Goal: Information Seeking & Learning: Learn about a topic

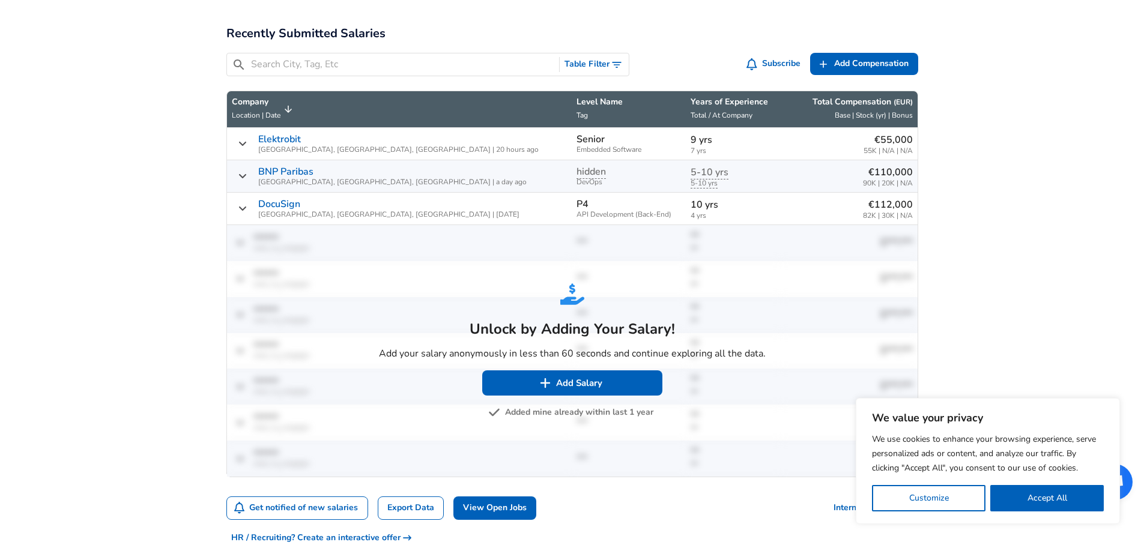
scroll to position [601, 0]
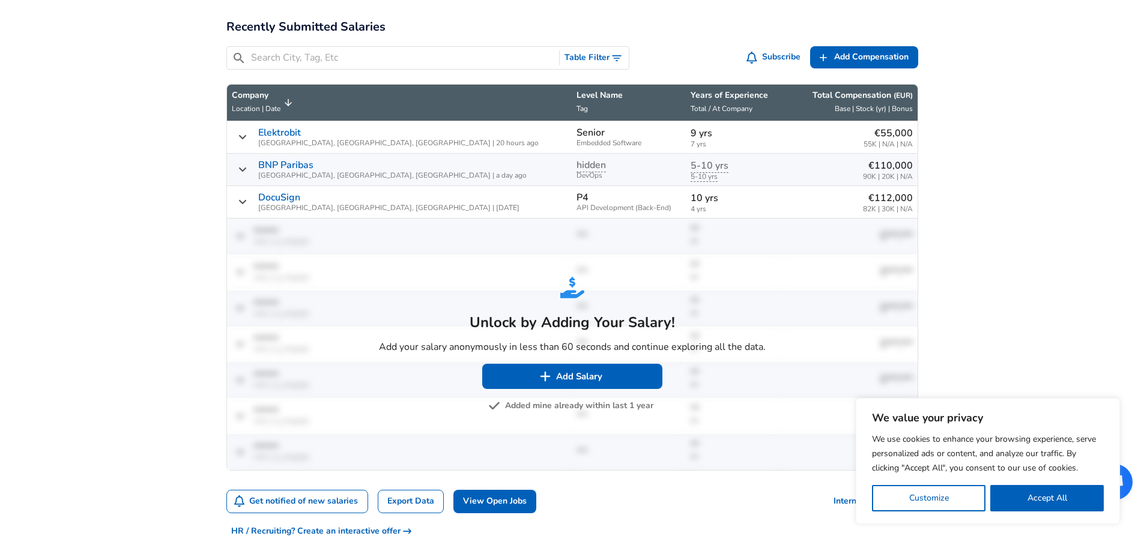
click at [535, 408] on button "Added mine already within last 1 year" at bounding box center [572, 406] width 163 height 15
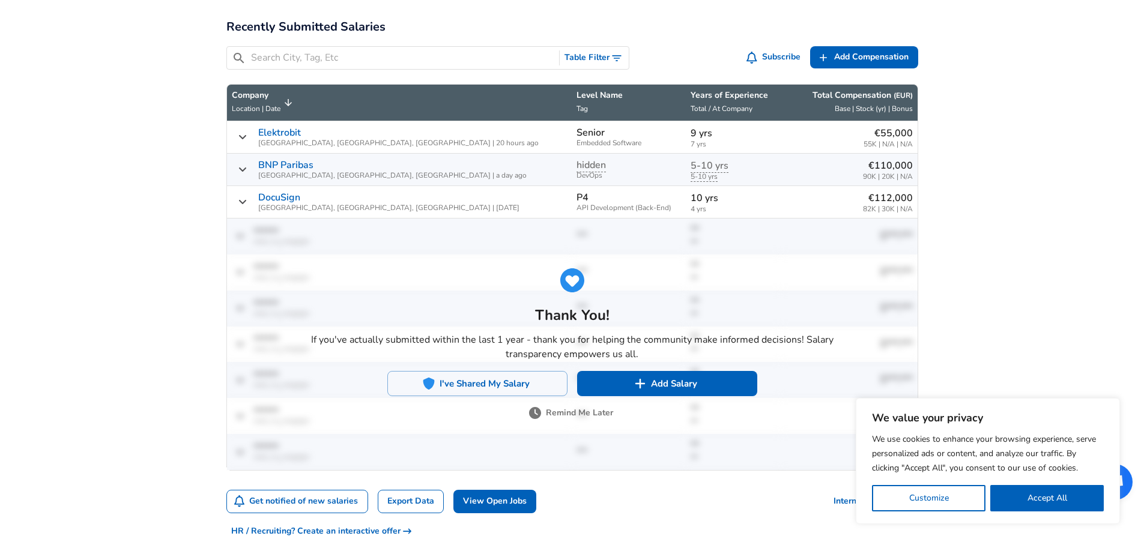
click at [557, 410] on button "Remind Me Later" at bounding box center [573, 413] width 82 height 15
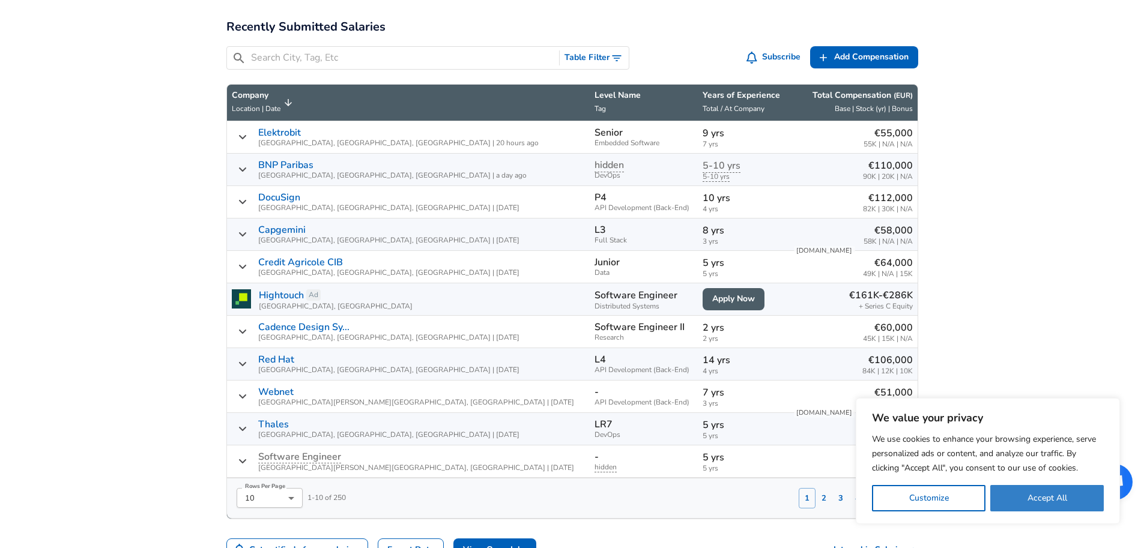
click at [1075, 496] on button "Accept All" at bounding box center [1048, 498] width 114 height 26
checkbox input "true"
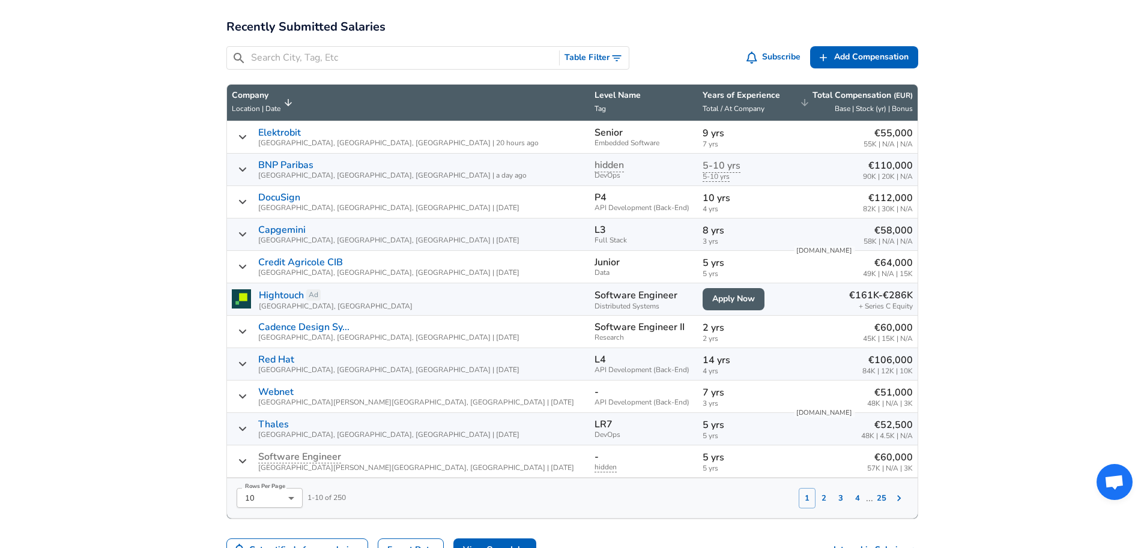
click at [897, 101] on div "Total Compensation ( EUR ) Base | Stock (yr) | Bonus" at bounding box center [863, 103] width 100 height 26
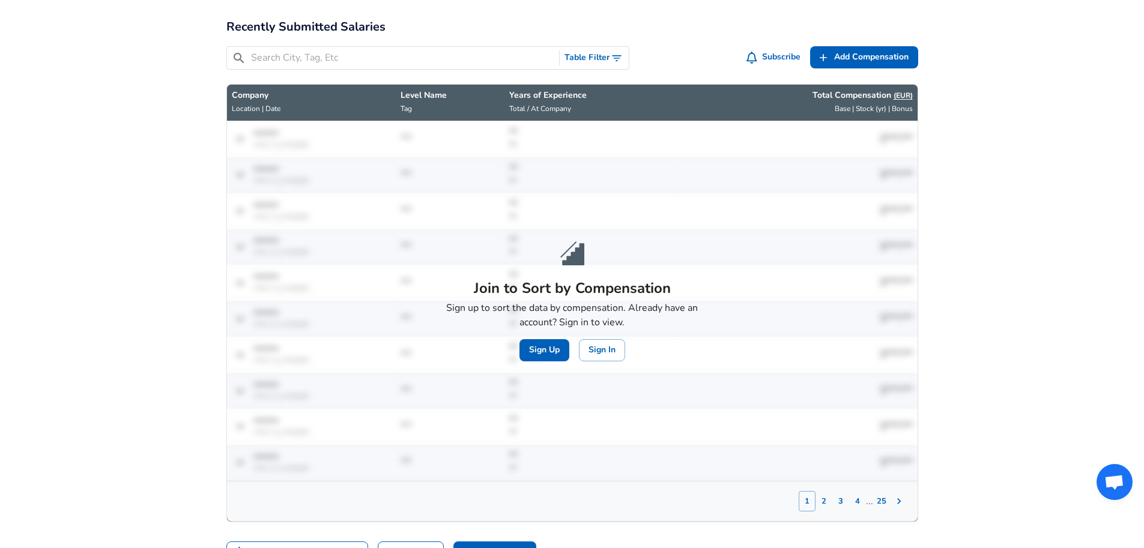
click at [897, 100] on button "( EUR )" at bounding box center [903, 96] width 19 height 10
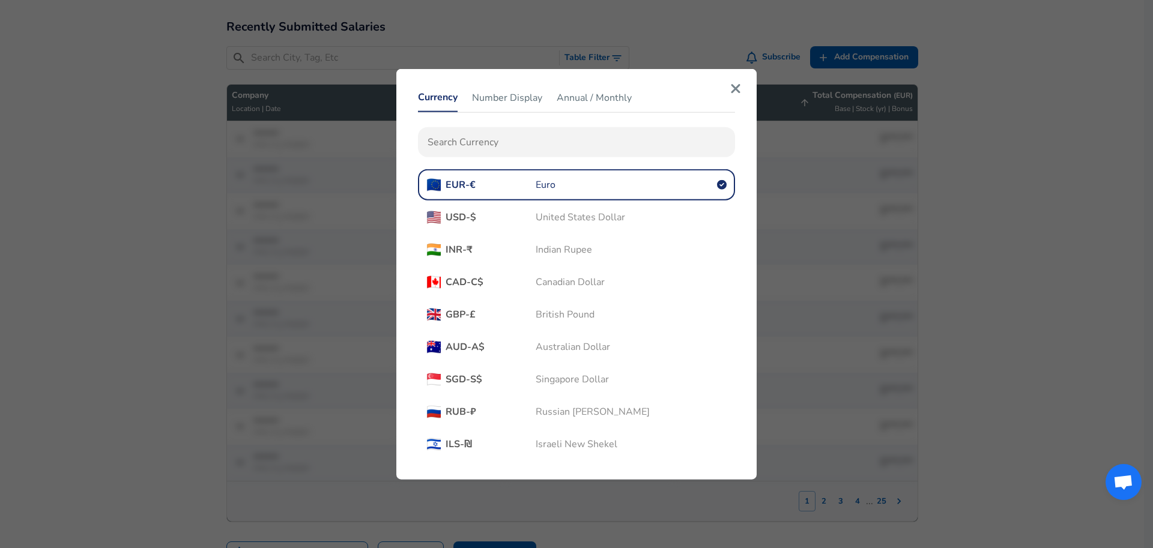
click at [734, 91] on icon "button" at bounding box center [735, 88] width 9 height 9
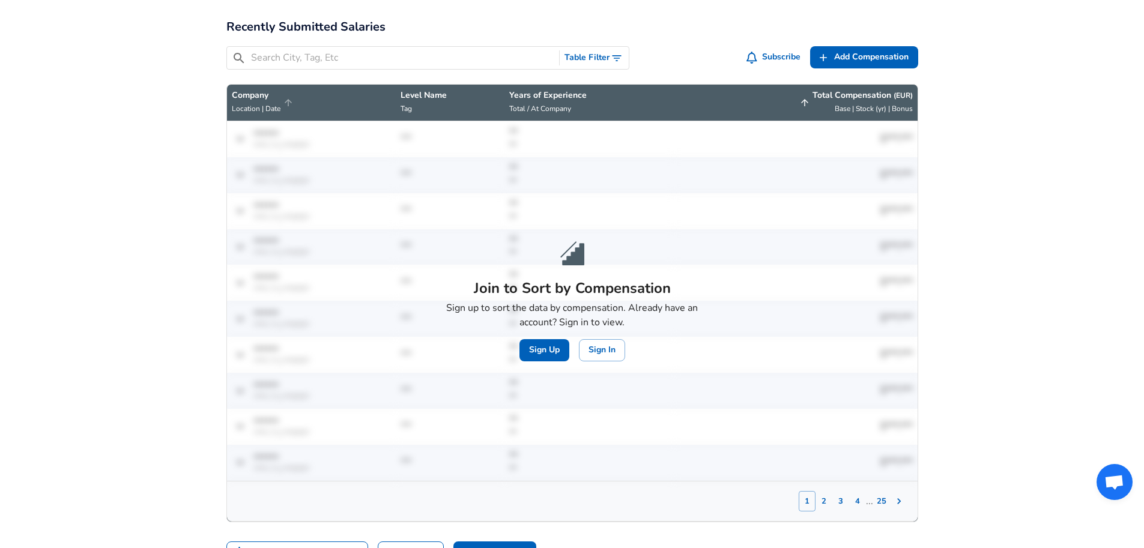
click at [262, 111] on span "Location | Date" at bounding box center [256, 109] width 49 height 10
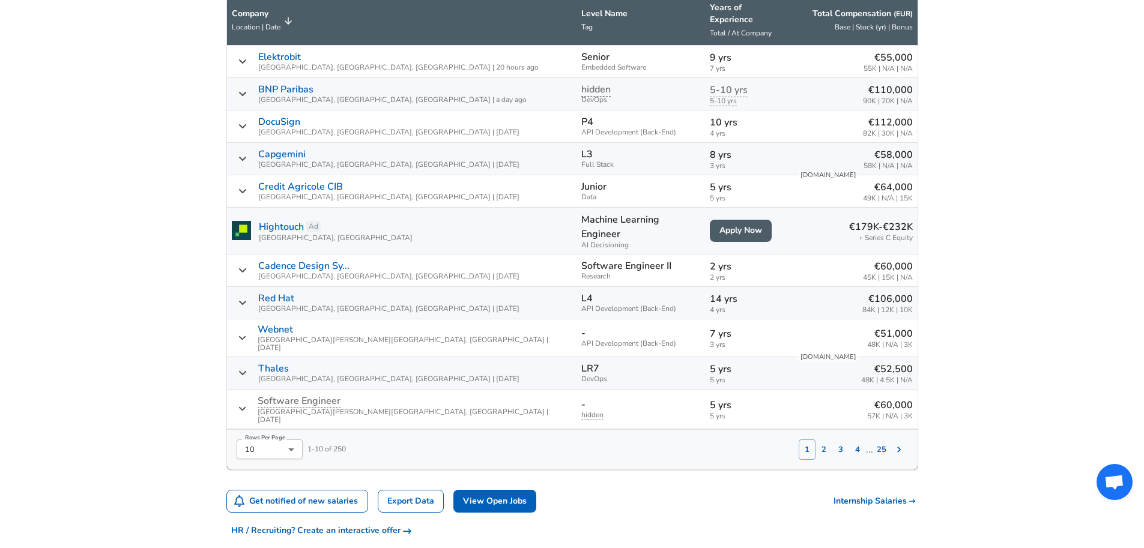
scroll to position [661, 0]
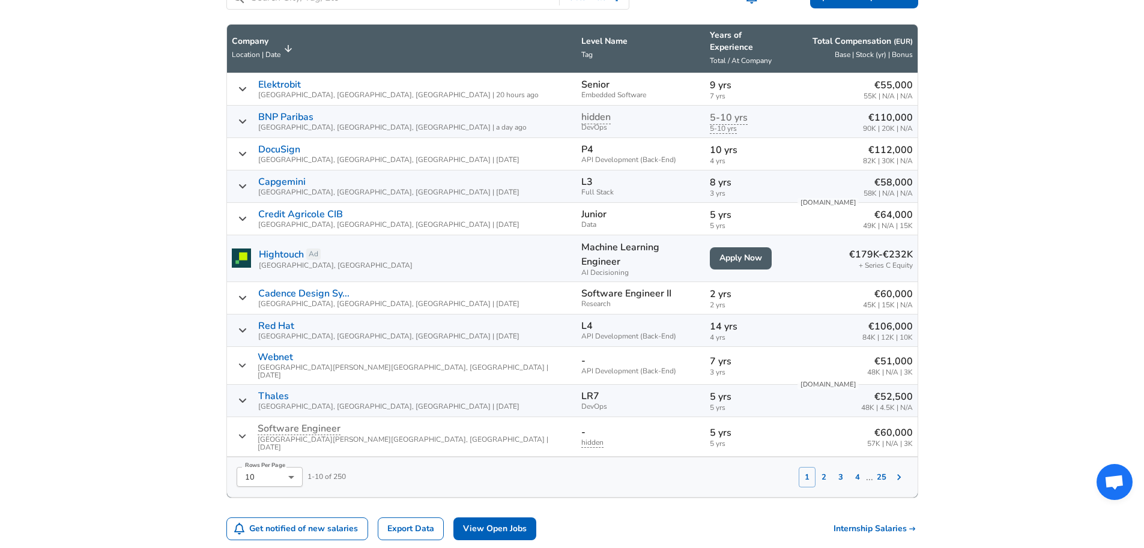
click at [246, 84] on icon "Salary Submissions" at bounding box center [243, 89] width 10 height 10
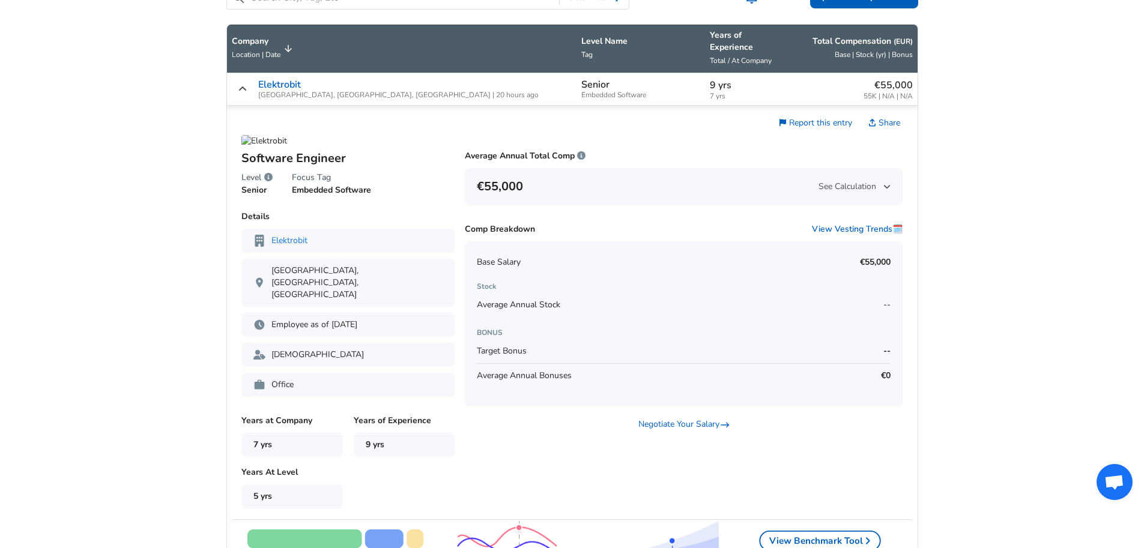
click at [246, 84] on icon "Salary Submissions" at bounding box center [243, 89] width 10 height 10
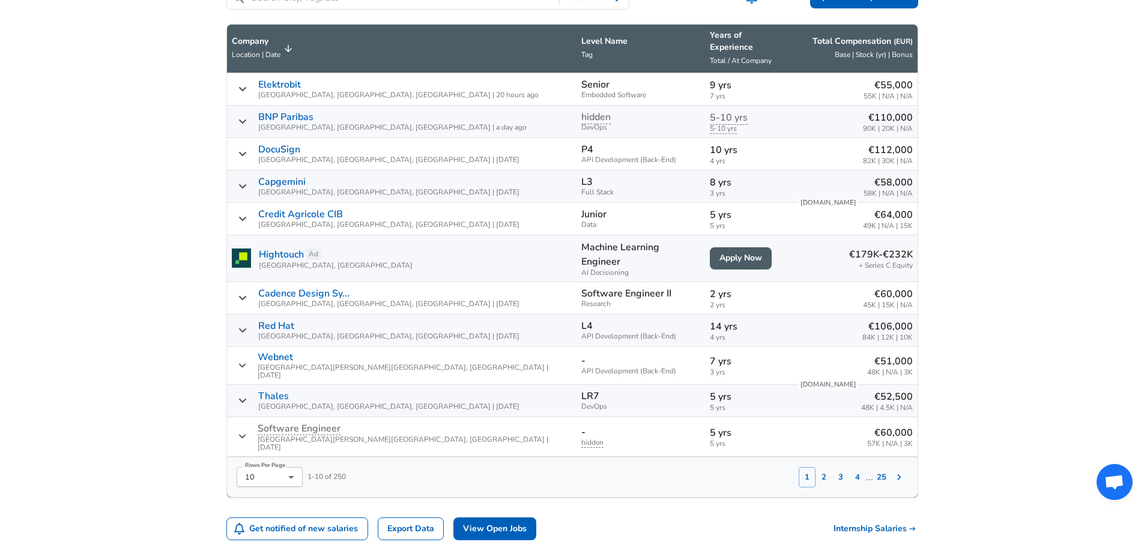
click at [825, 467] on button "2" at bounding box center [824, 477] width 17 height 20
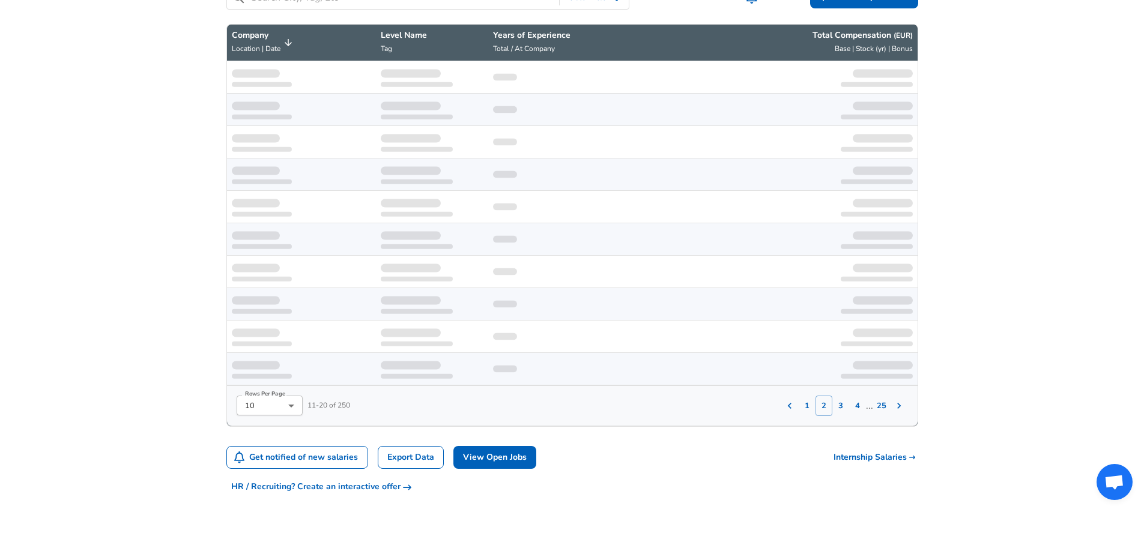
scroll to position [675, 0]
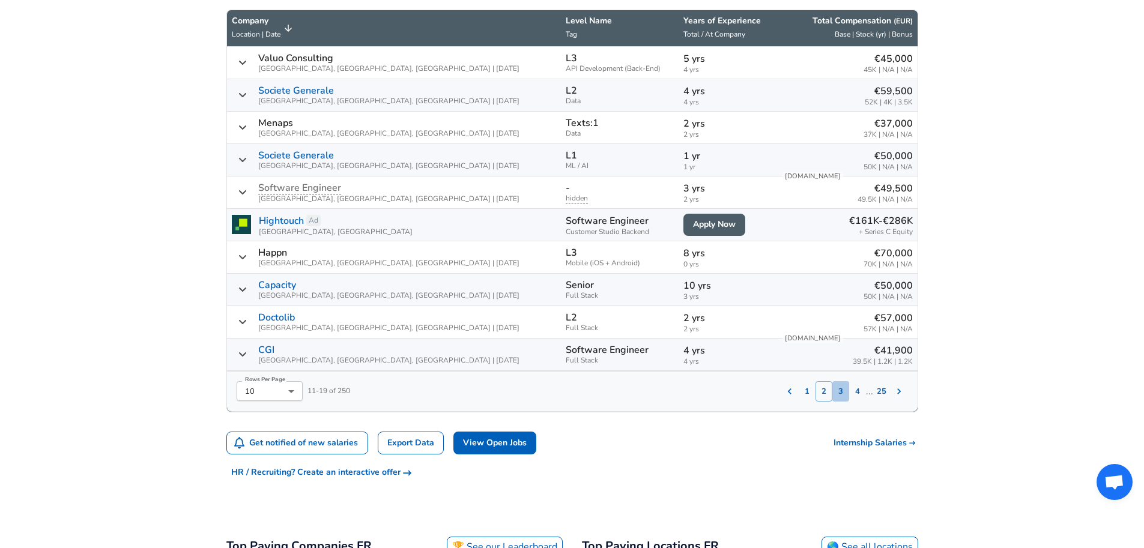
click at [840, 390] on button "3" at bounding box center [841, 391] width 17 height 20
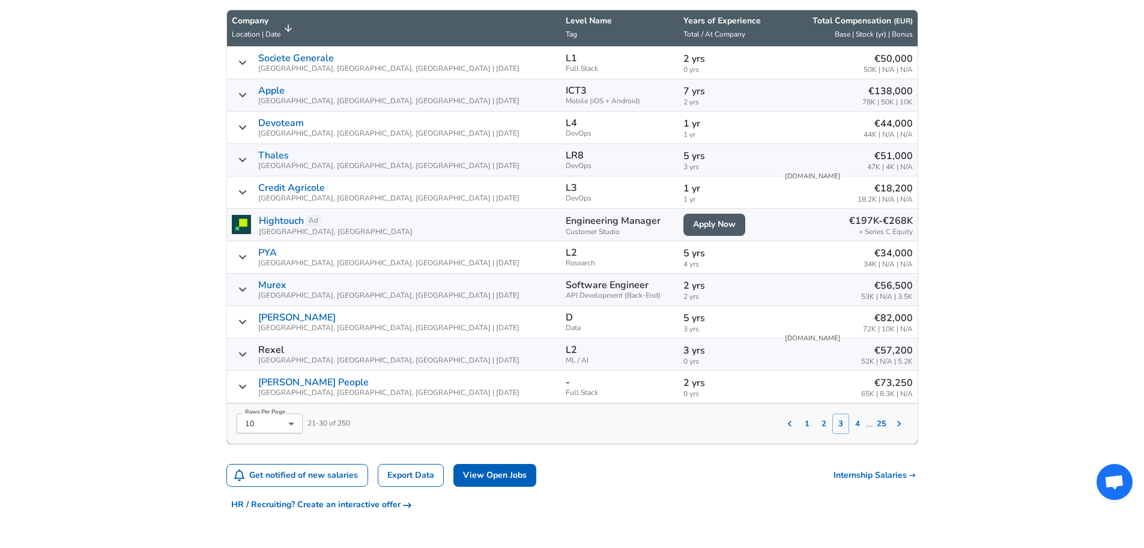
click at [240, 96] on icon "Salary Submissions" at bounding box center [243, 95] width 10 height 10
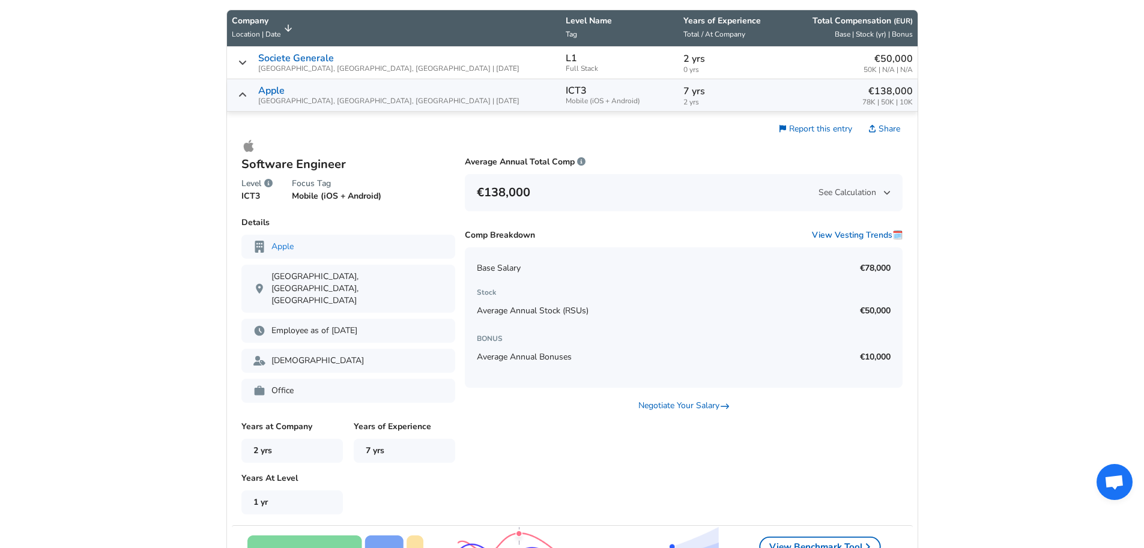
scroll to position [615, 0]
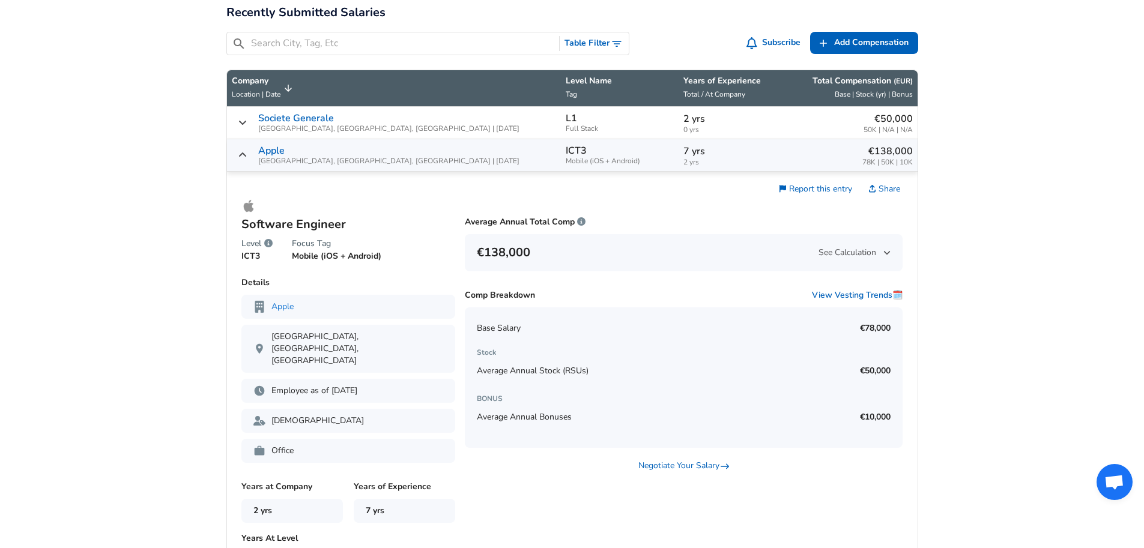
click at [240, 154] on icon "Salary Submissions" at bounding box center [243, 155] width 10 height 10
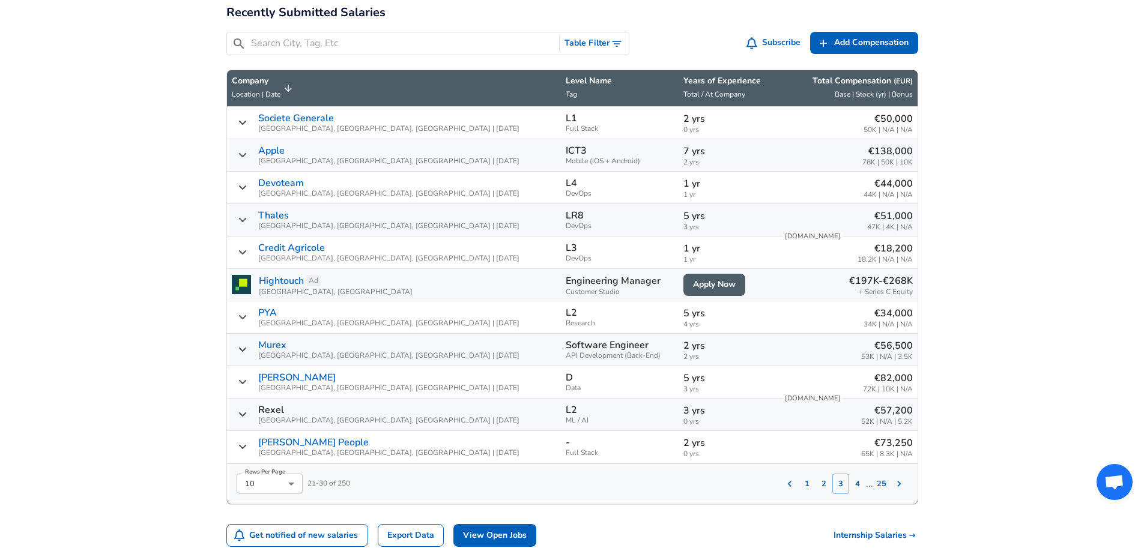
click at [244, 188] on icon "Salary Submissions" at bounding box center [241, 188] width 7 height 4
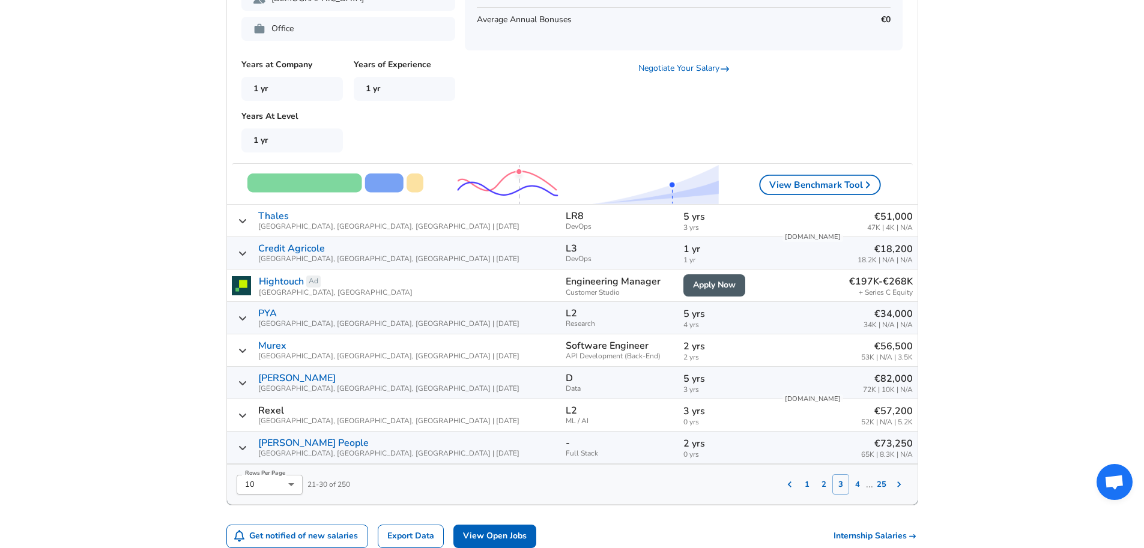
scroll to position [1096, 0]
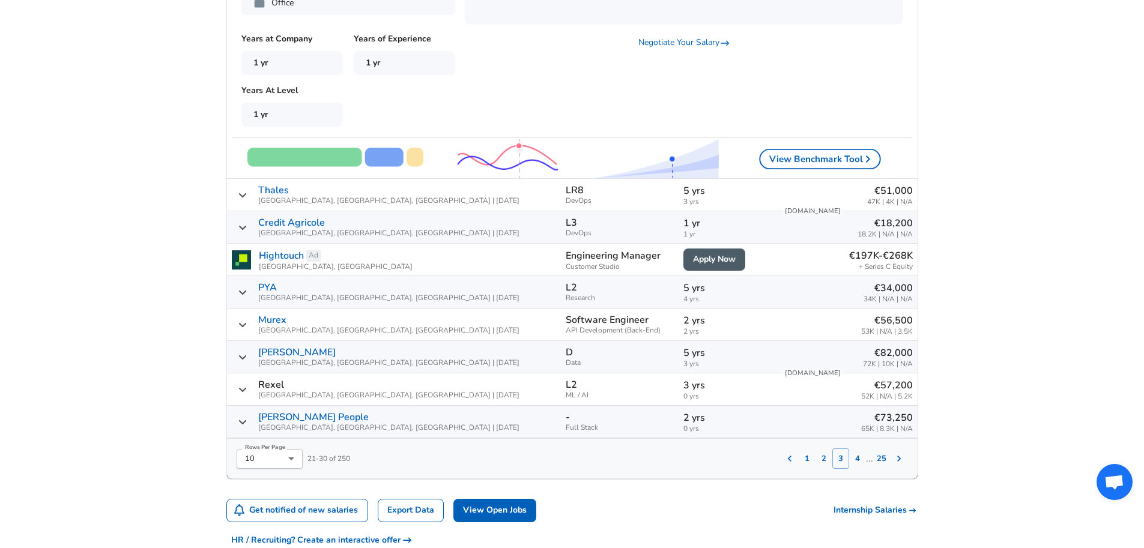
click at [241, 193] on icon "Salary Submissions" at bounding box center [241, 195] width 7 height 4
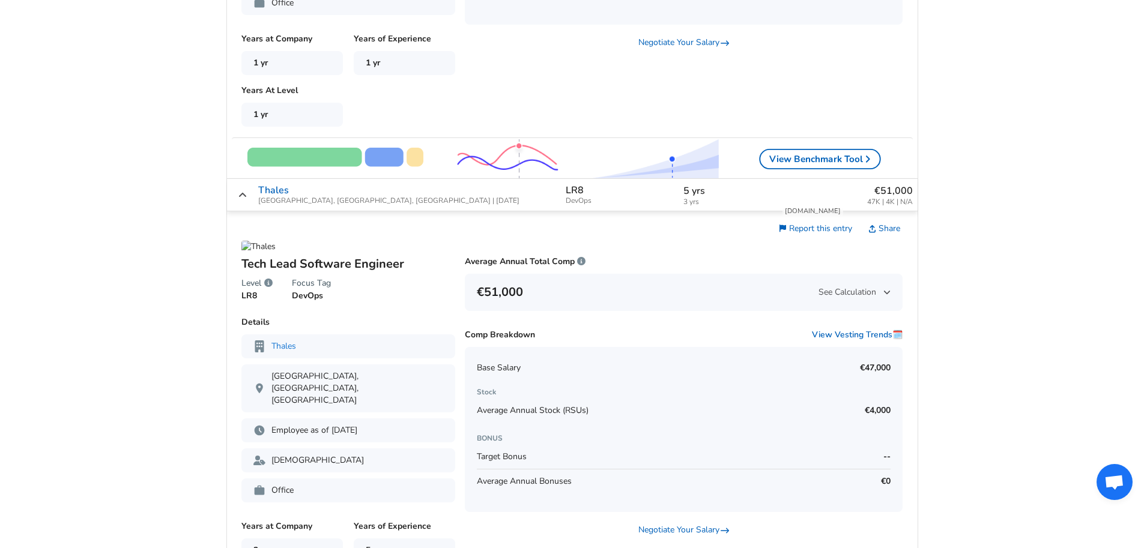
click at [241, 190] on icon "Salary Submissions" at bounding box center [243, 195] width 10 height 10
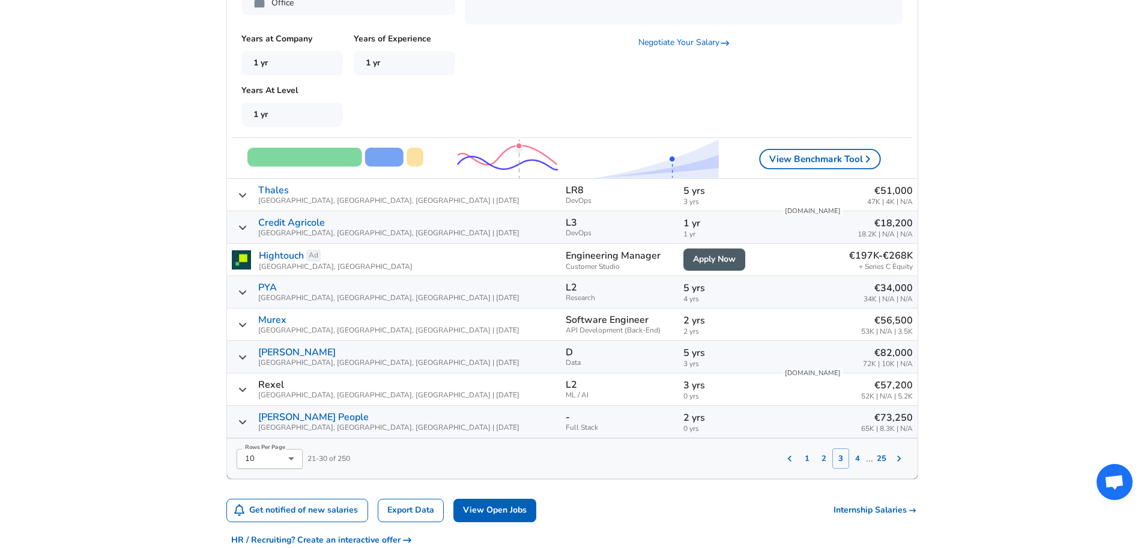
click at [241, 193] on icon "Salary Submissions" at bounding box center [241, 195] width 7 height 4
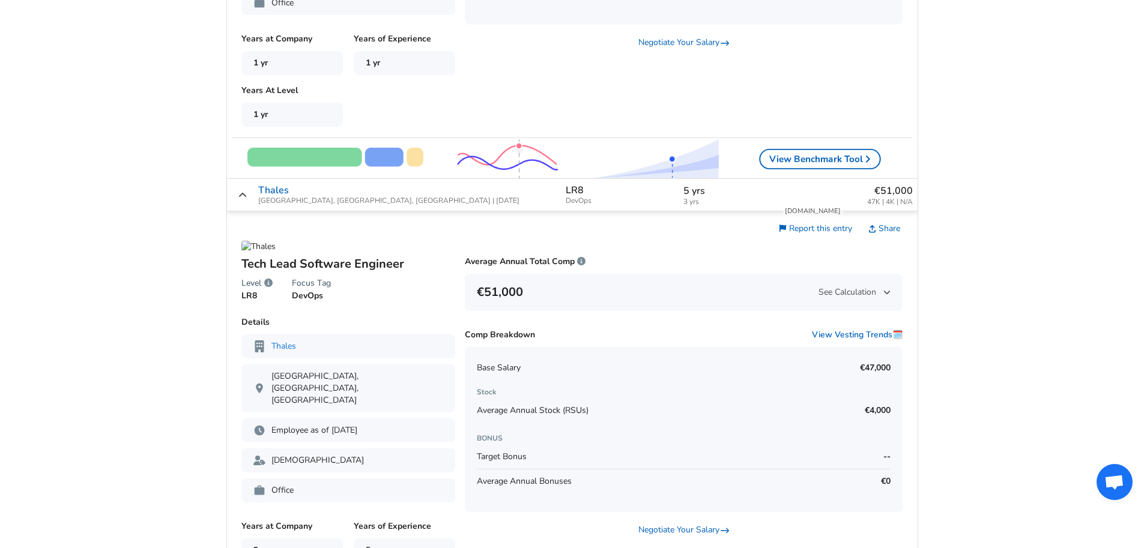
click at [243, 193] on icon "Salary Submissions" at bounding box center [241, 195] width 7 height 4
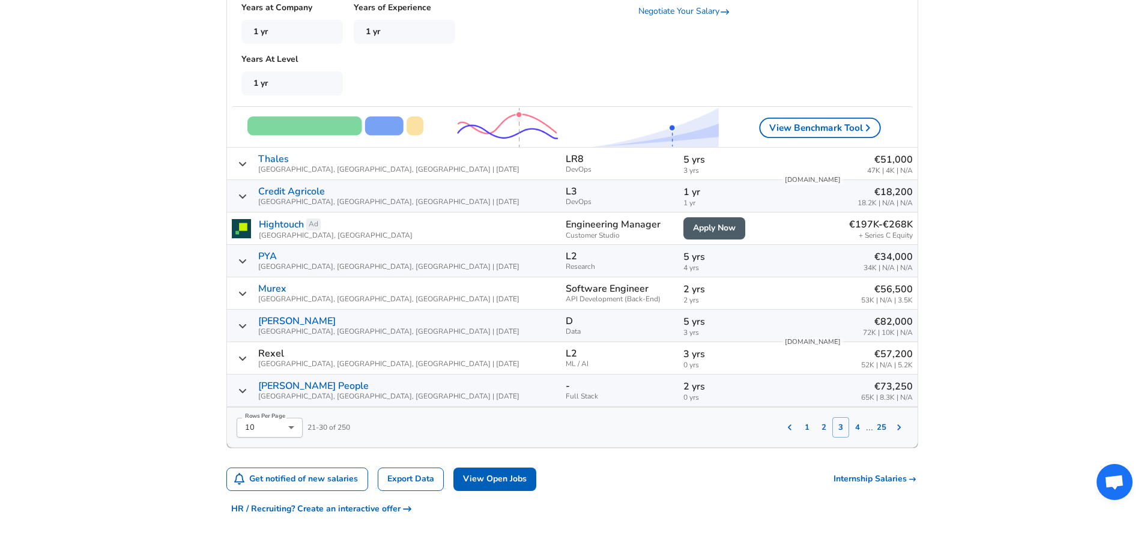
scroll to position [1156, 0]
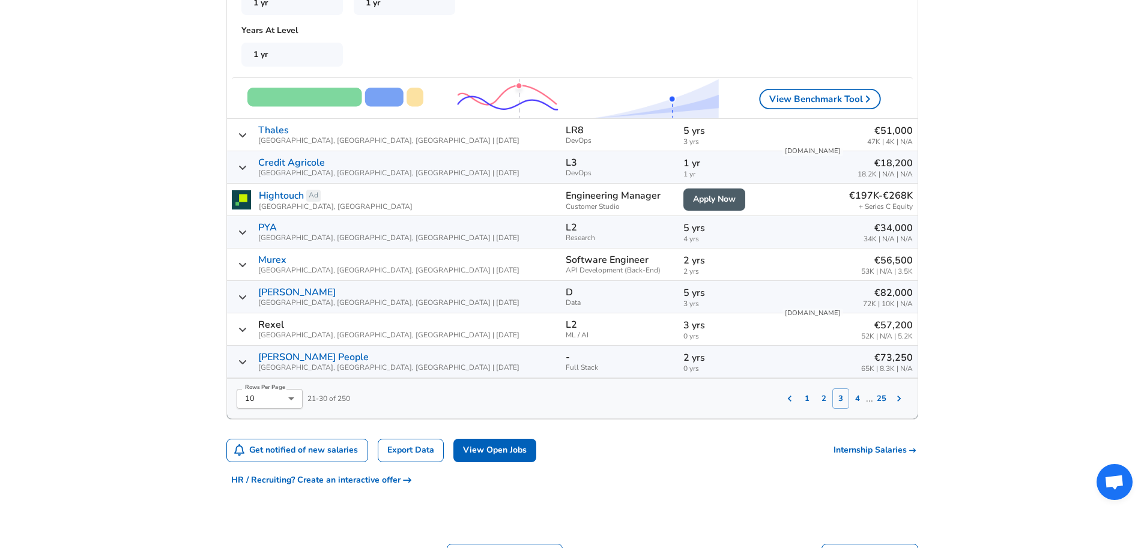
click at [241, 293] on icon "Salary Submissions" at bounding box center [243, 298] width 10 height 10
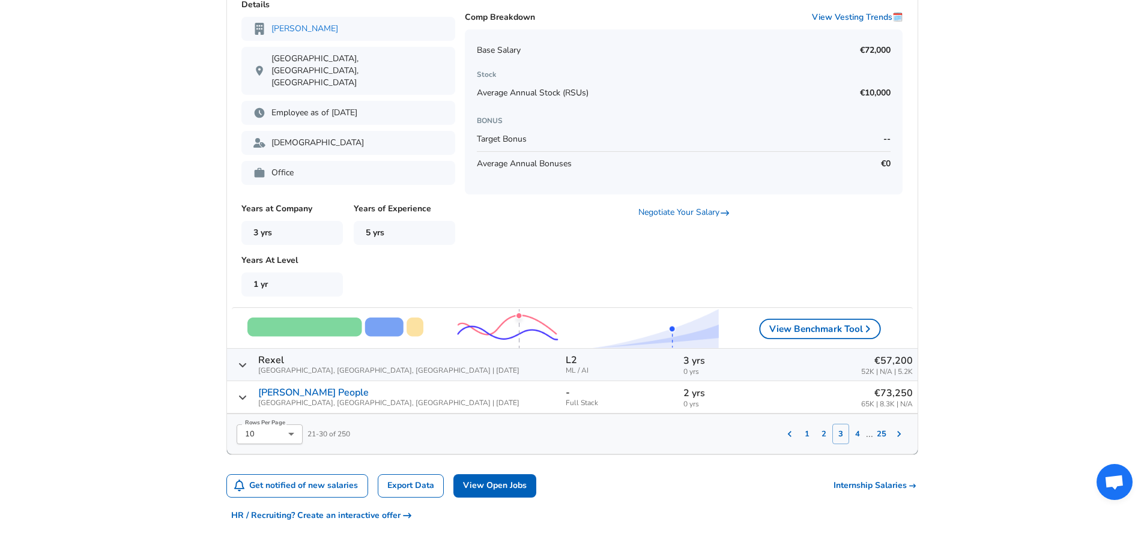
scroll to position [1576, 0]
click at [860, 423] on button "4" at bounding box center [857, 433] width 17 height 20
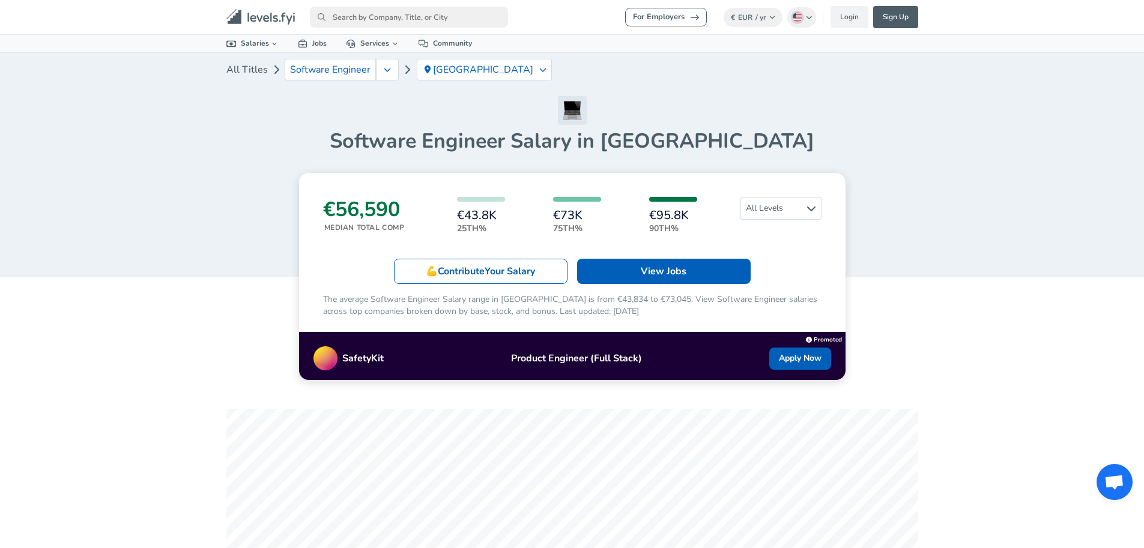
click at [387, 11] on input "primary" at bounding box center [409, 17] width 198 height 21
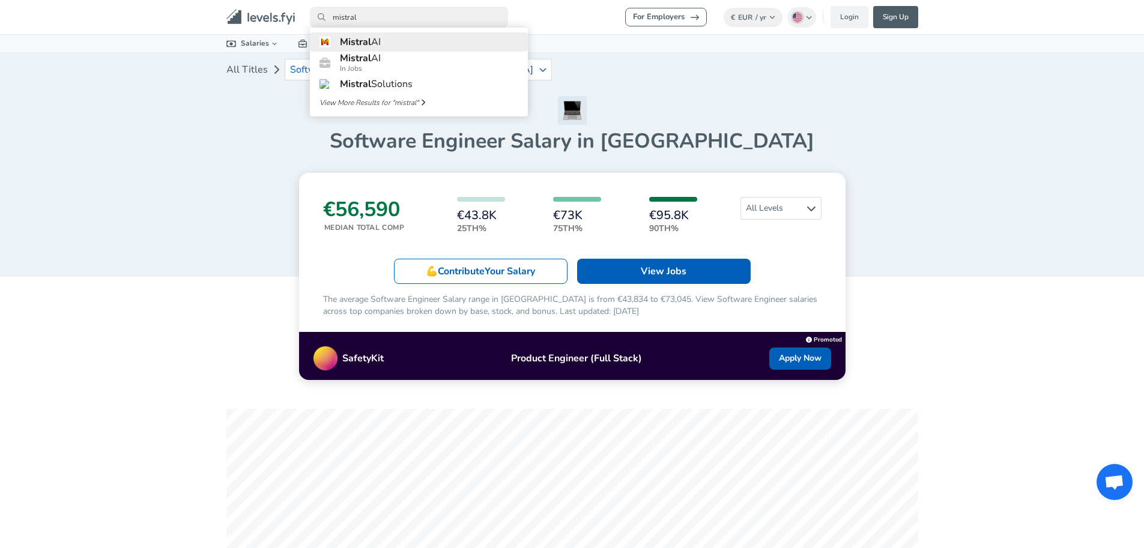
type input "mistral"
click at [375, 41] on h6 "Mistral AI" at bounding box center [360, 42] width 41 height 11
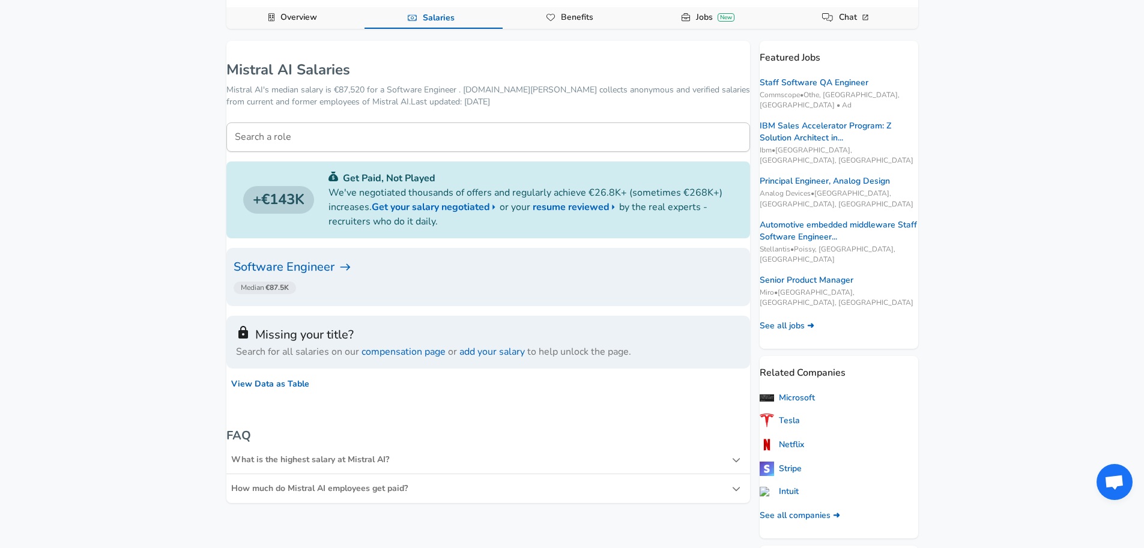
scroll to position [120, 0]
click at [311, 270] on h6 "Software Engineer" at bounding box center [488, 268] width 509 height 19
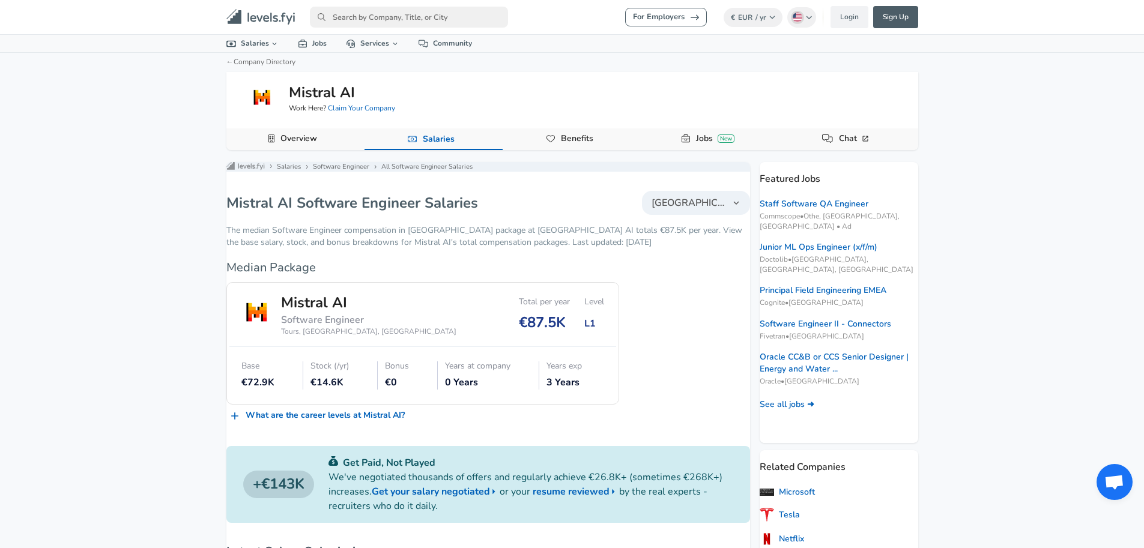
click at [357, 19] on input "primary" at bounding box center [409, 17] width 198 height 21
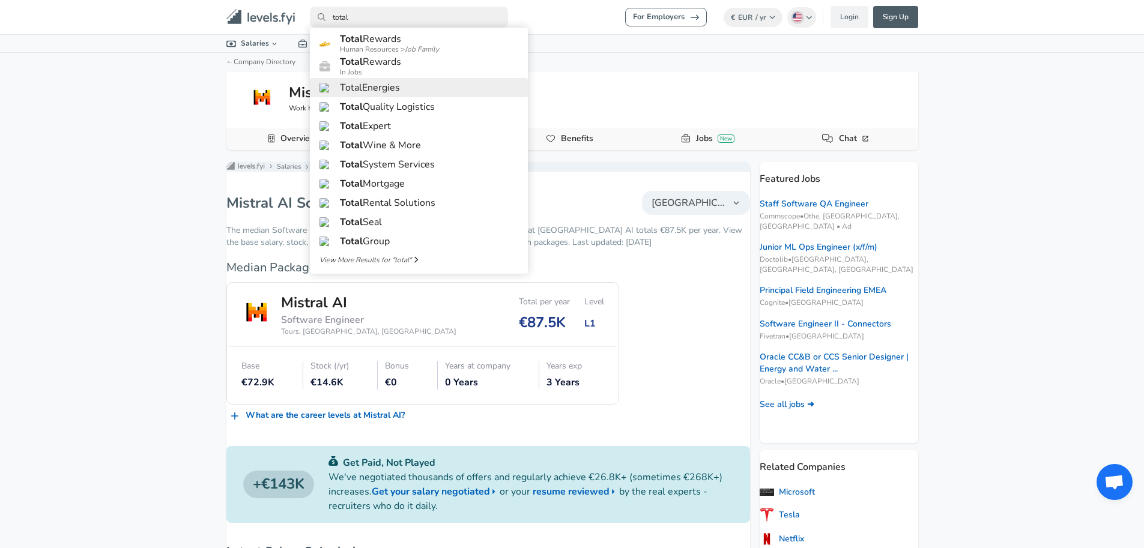
type input "total"
click at [400, 97] on link "TotalEnergies" at bounding box center [419, 87] width 218 height 19
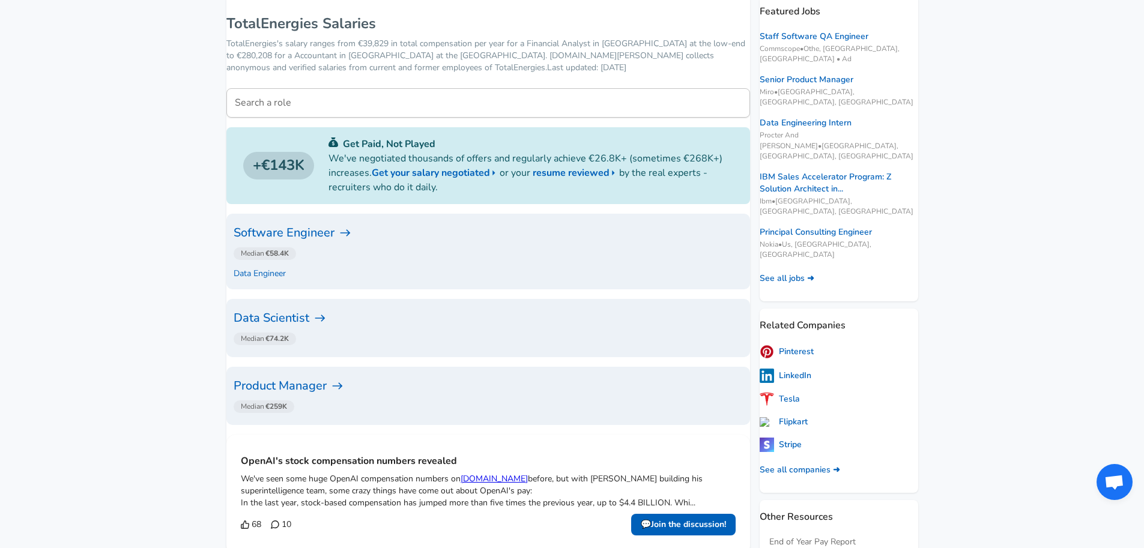
scroll to position [180, 0]
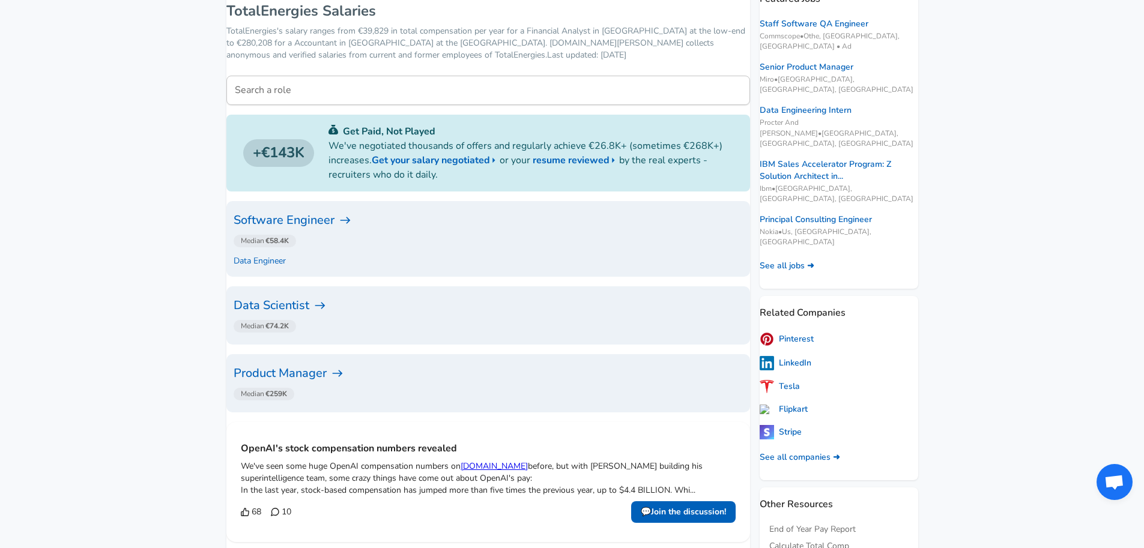
click at [313, 217] on h6 "Software Engineer" at bounding box center [488, 220] width 509 height 19
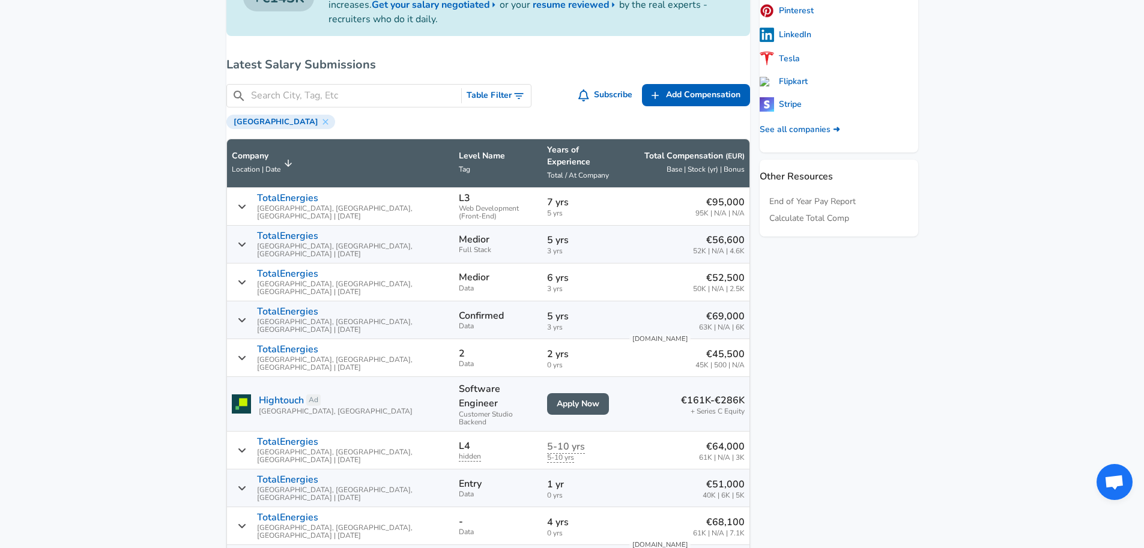
scroll to position [541, 0]
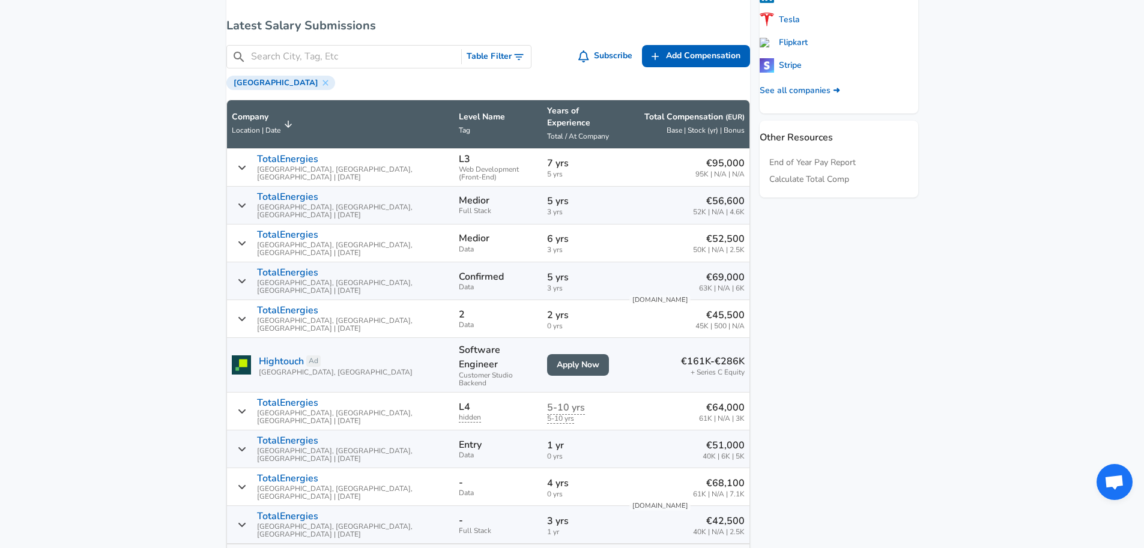
click at [246, 163] on icon "Salary Submissions" at bounding box center [242, 168] width 8 height 10
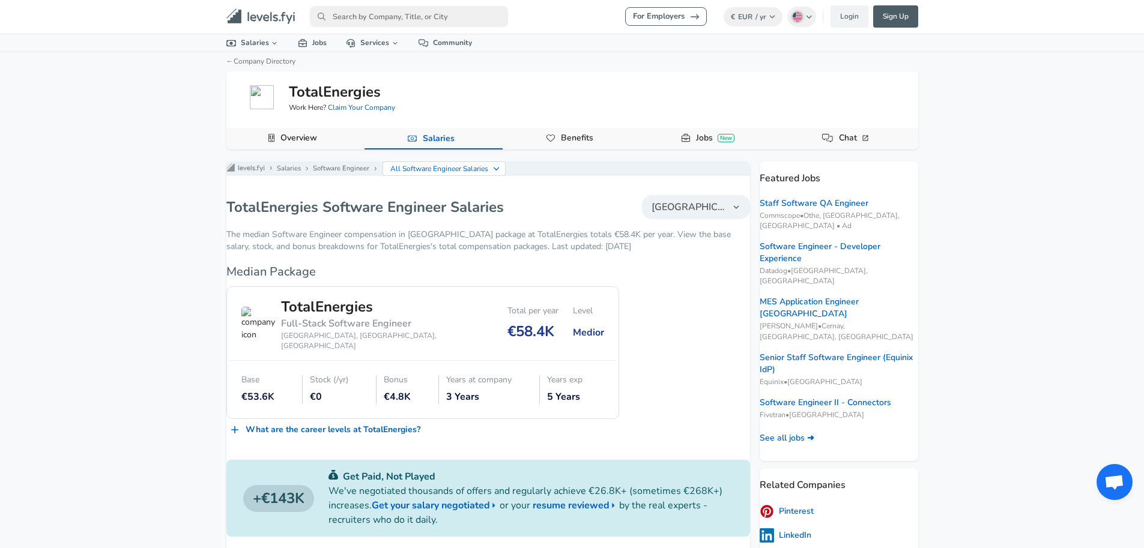
scroll to position [0, 0]
click at [349, 10] on input "primary" at bounding box center [409, 17] width 198 height 21
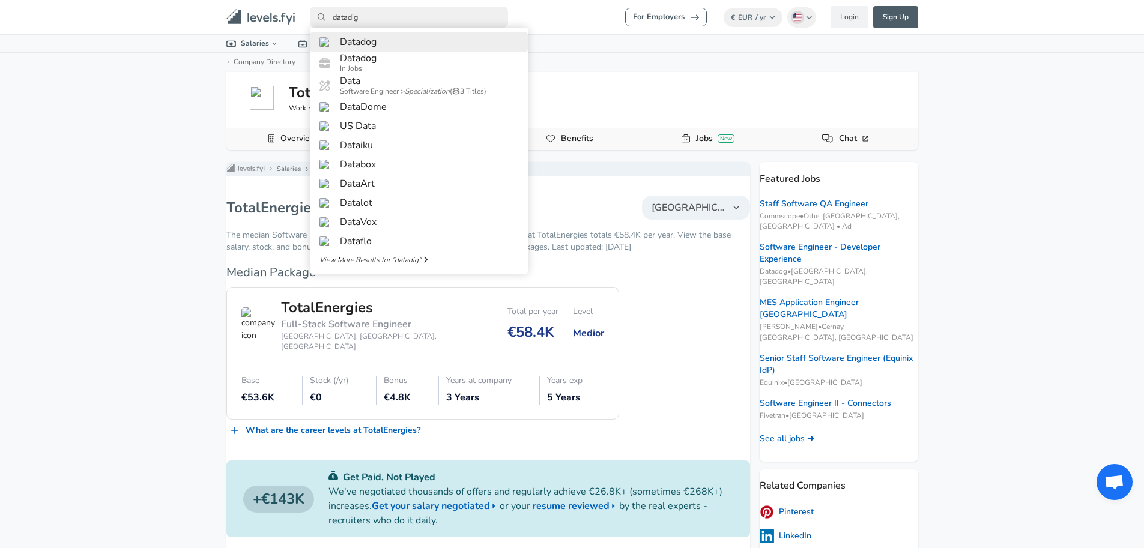
type input "datadig"
click at [351, 39] on h6 "Datadog" at bounding box center [358, 42] width 37 height 11
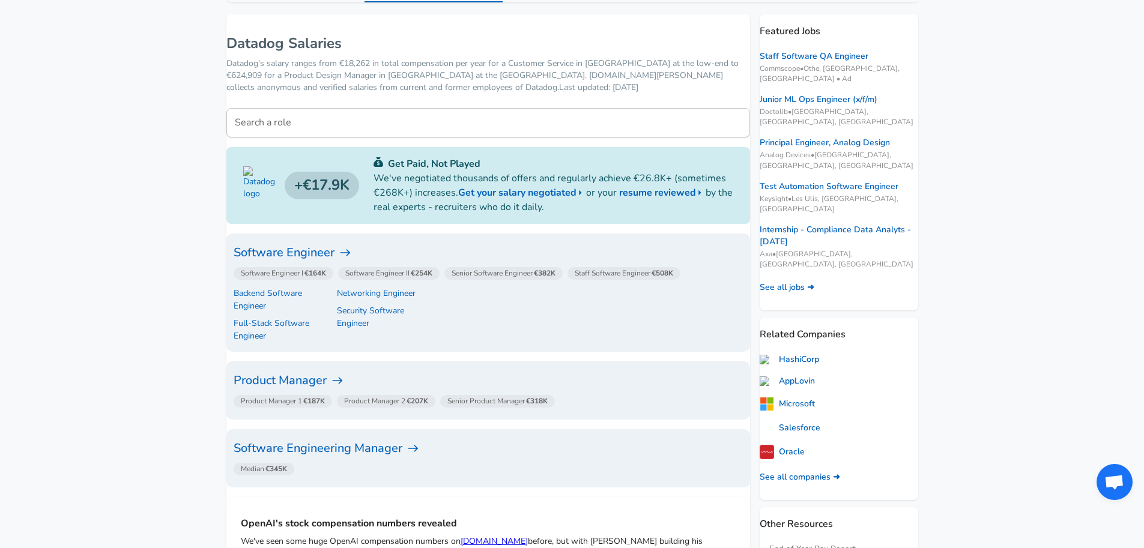
scroll to position [180, 0]
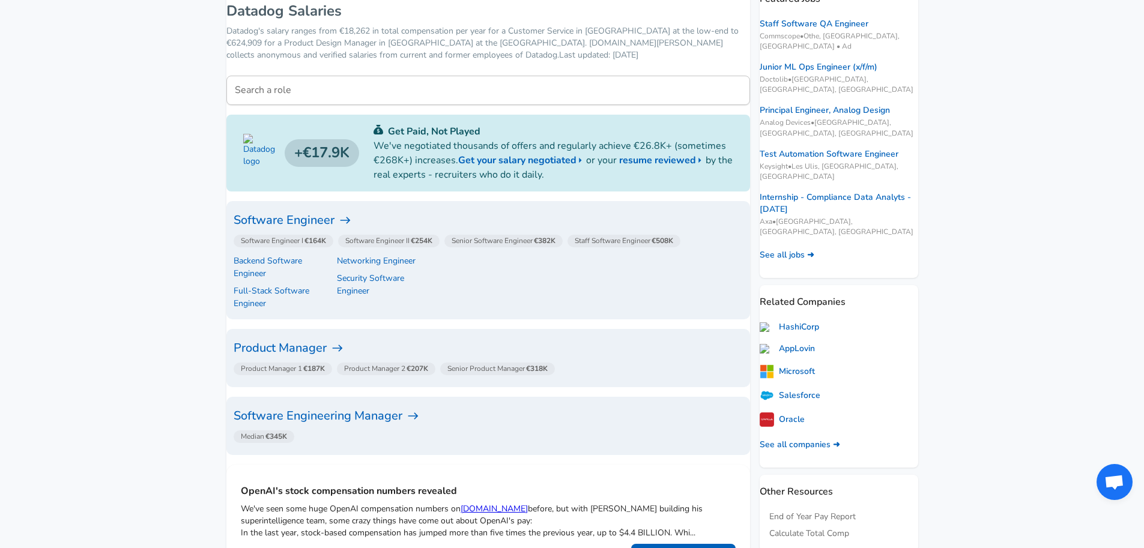
click at [274, 217] on h6 "Software Engineer" at bounding box center [488, 220] width 509 height 19
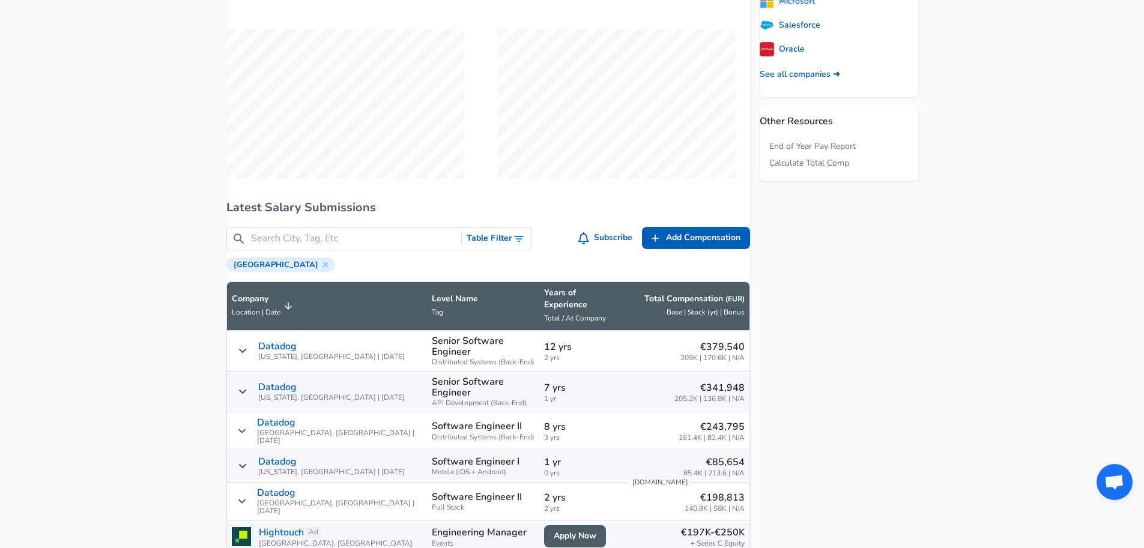
scroll to position [481, 0]
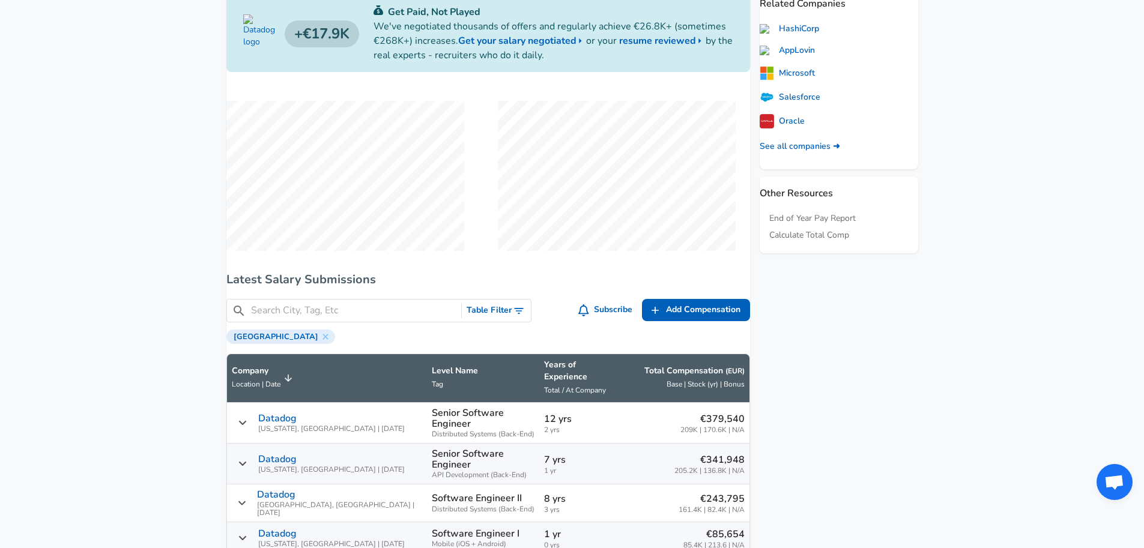
click at [303, 313] on input "Search City, Tag, Etc" at bounding box center [354, 310] width 206 height 15
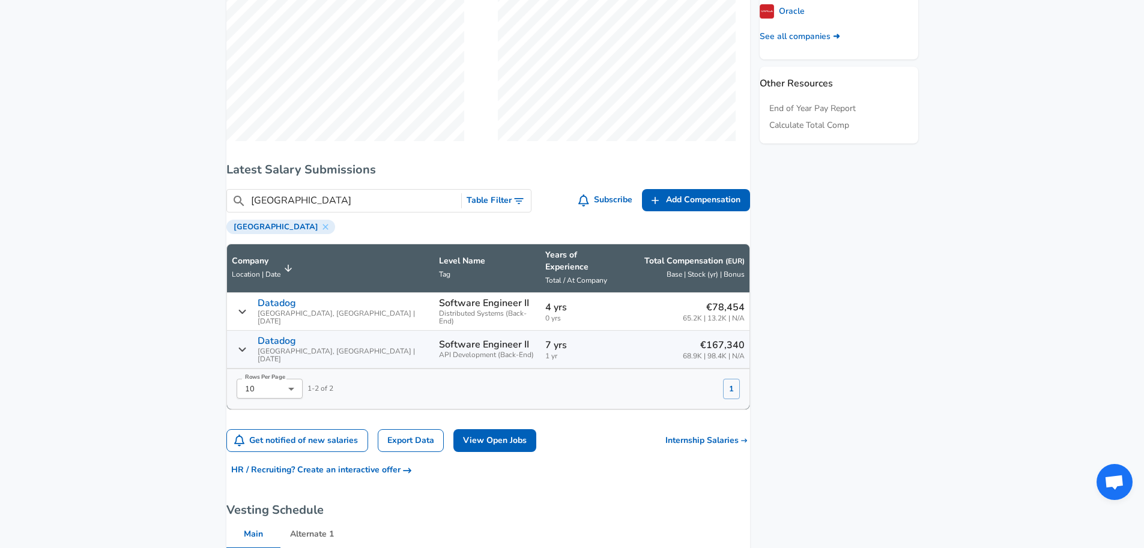
scroll to position [601, 0]
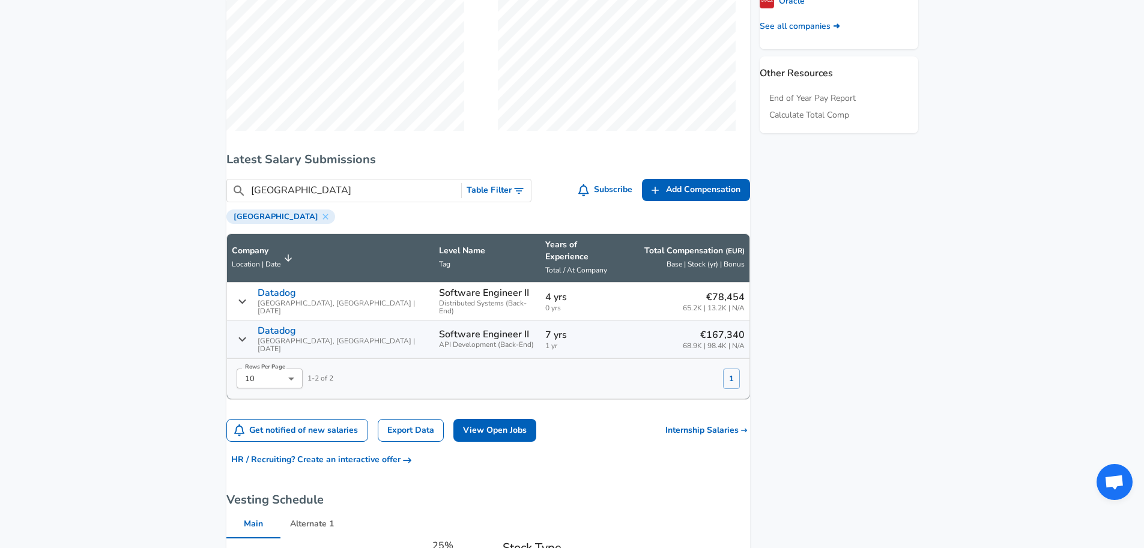
click at [292, 196] on input "[GEOGRAPHIC_DATA]" at bounding box center [354, 190] width 206 height 15
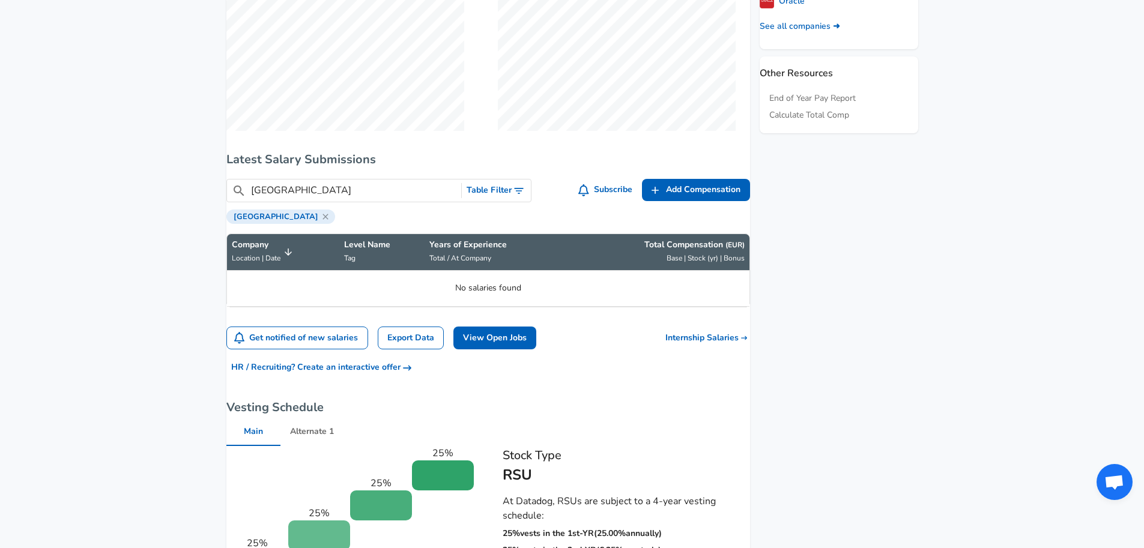
type input "[GEOGRAPHIC_DATA]"
click at [321, 222] on icon at bounding box center [326, 217] width 10 height 10
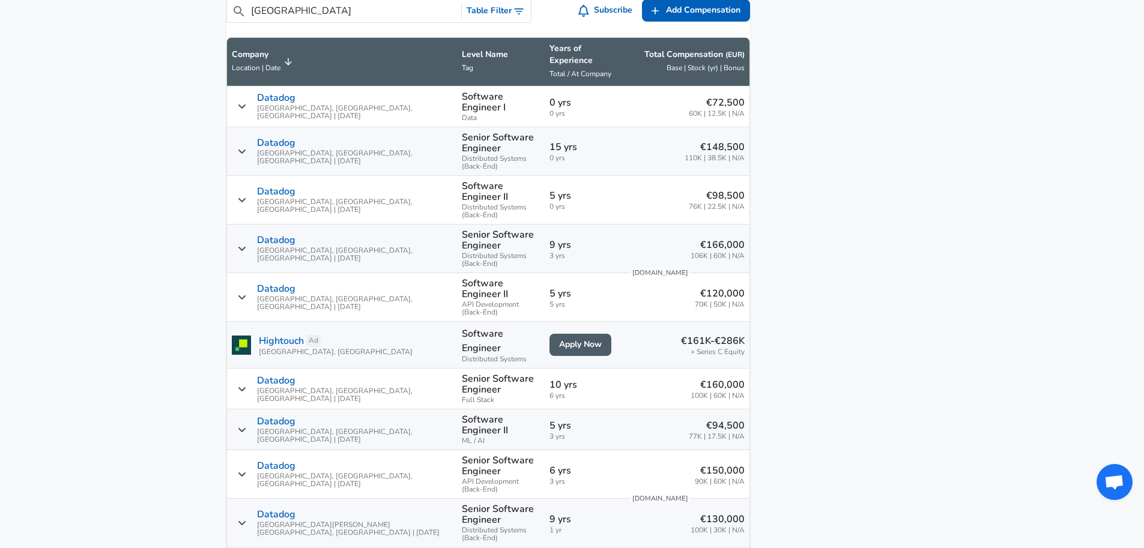
scroll to position [781, 0]
